Goal: Navigation & Orientation: Find specific page/section

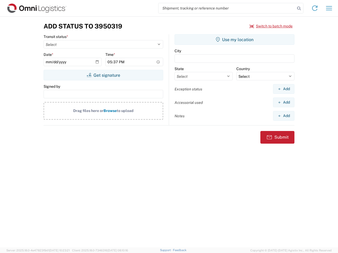
click at [227, 8] on input "search" at bounding box center [226, 8] width 137 height 10
click at [298, 8] on icon at bounding box center [298, 8] width 7 height 7
click at [314, 8] on icon at bounding box center [314, 8] width 8 height 8
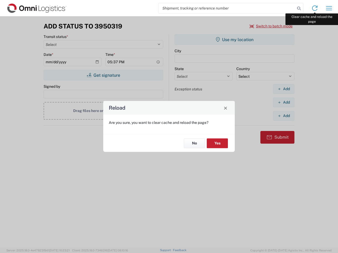
click at [329, 8] on div "Reload Are you sure, you want to clear cache and reload the page? No Yes" at bounding box center [169, 126] width 338 height 253
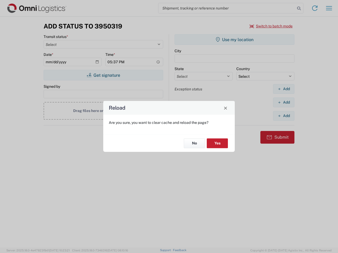
click at [271, 26] on div "Reload Are you sure, you want to clear cache and reload the page? No Yes" at bounding box center [169, 126] width 338 height 253
click at [103, 75] on div "Reload Are you sure, you want to clear cache and reload the page? No Yes" at bounding box center [169, 126] width 338 height 253
click at [234, 40] on div "Reload Are you sure, you want to clear cache and reload the page? No Yes" at bounding box center [169, 126] width 338 height 253
click at [283, 89] on div "Reload Are you sure, you want to clear cache and reload the page? No Yes" at bounding box center [169, 126] width 338 height 253
click at [283, 102] on div "Reload Are you sure, you want to clear cache and reload the page? No Yes" at bounding box center [169, 126] width 338 height 253
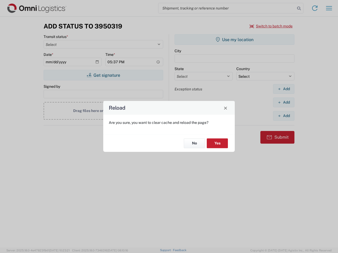
click at [283, 116] on div "Reload Are you sure, you want to clear cache and reload the page? No Yes" at bounding box center [169, 126] width 338 height 253
